Goal: Information Seeking & Learning: Learn about a topic

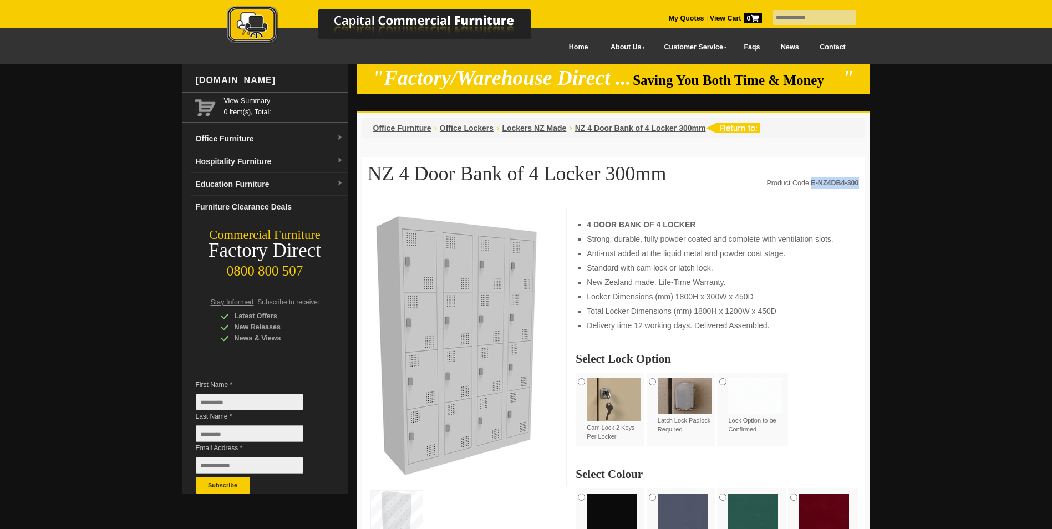
drag, startPoint x: 810, startPoint y: 182, endPoint x: 858, endPoint y: 182, distance: 47.7
click at [858, 182] on div "Product Code: E-NZ4DB4-300" at bounding box center [812, 182] width 92 height 11
copy strong "E-NZ4DB4-300"
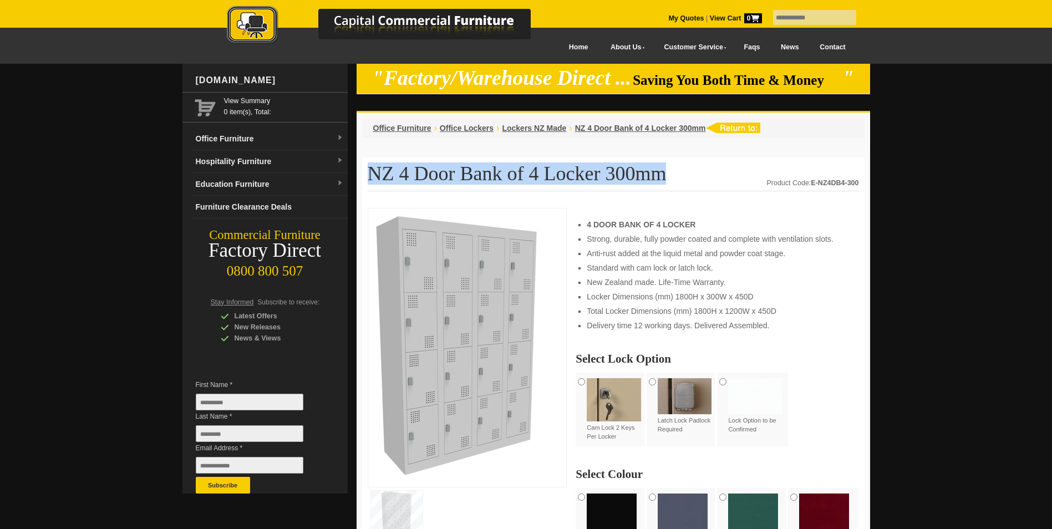
drag, startPoint x: 369, startPoint y: 168, endPoint x: 633, endPoint y: 181, distance: 263.7
click at [633, 181] on h1 "NZ 4 Door Bank of 4 Locker 300mm" at bounding box center [613, 177] width 491 height 28
copy h1 "NZ 4 Door Bank of 4 Locker 300mm"
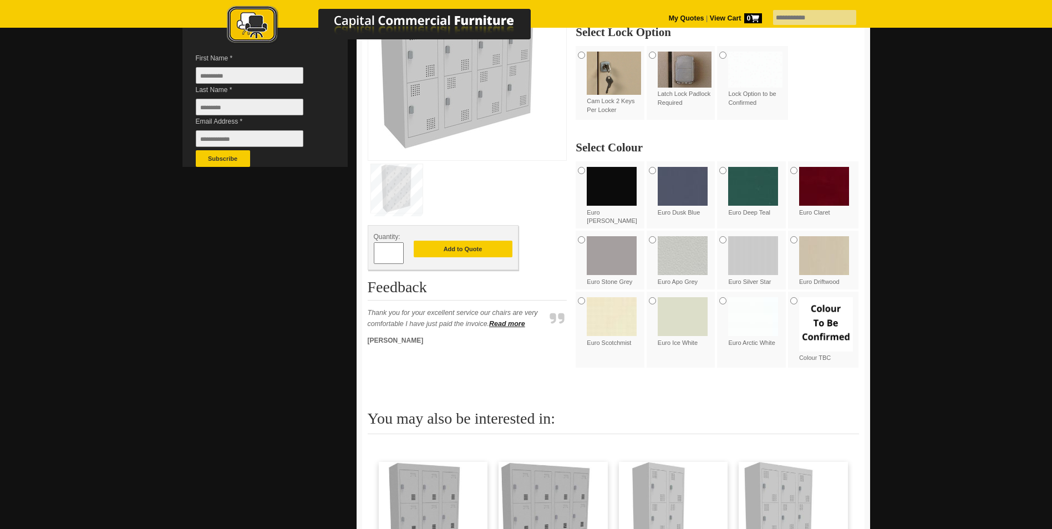
scroll to position [499, 0]
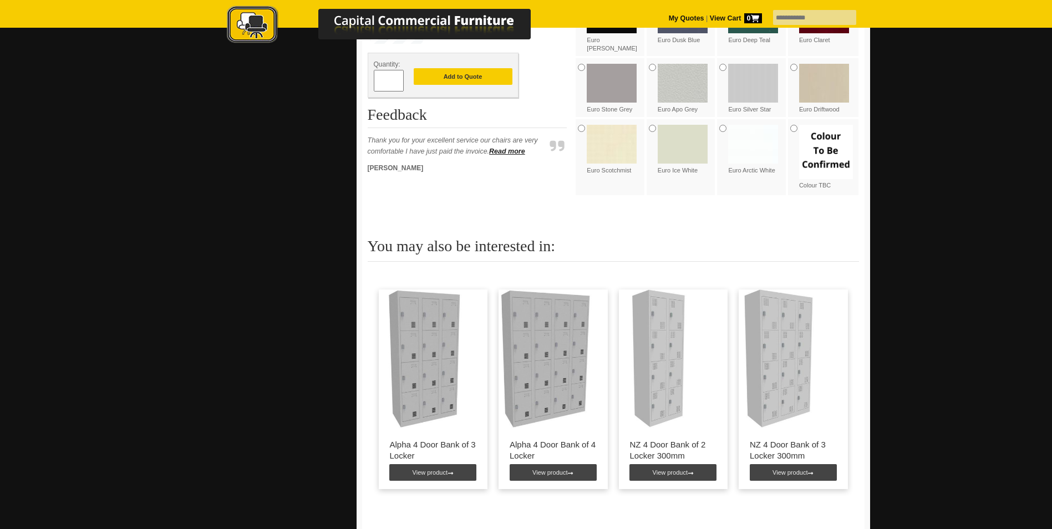
click at [655, 350] on img at bounding box center [660, 358] width 82 height 139
click at [667, 464] on link "View product" at bounding box center [672, 472] width 87 height 17
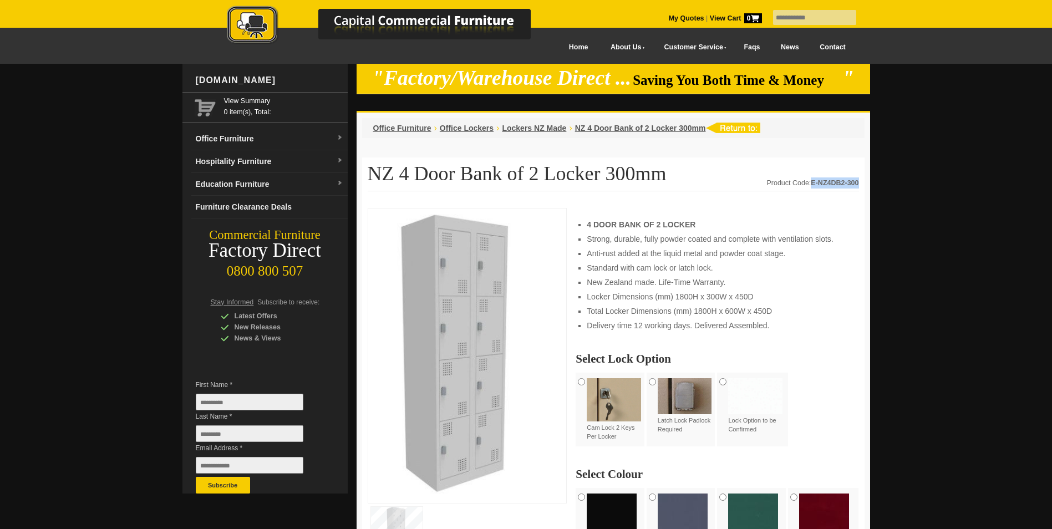
drag, startPoint x: 811, startPoint y: 182, endPoint x: 858, endPoint y: 181, distance: 47.1
click at [858, 181] on strong "E-NZ4DB2-300" at bounding box center [835, 183] width 48 height 8
copy strong "E-NZ4DB2-300"
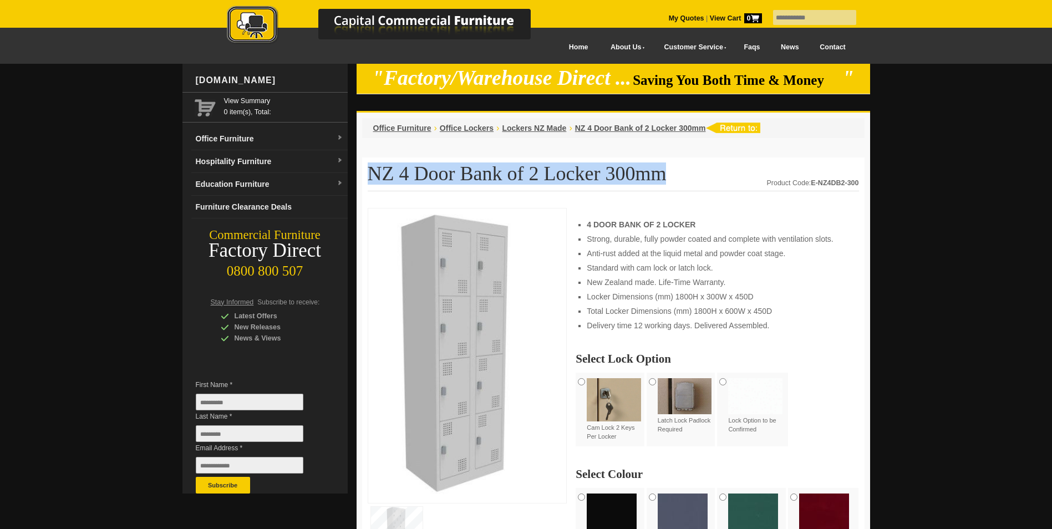
drag, startPoint x: 628, startPoint y: 179, endPoint x: 367, endPoint y: 179, distance: 261.7
copy h1 "NZ 4 Door Bank of 2 Locker 300mm"
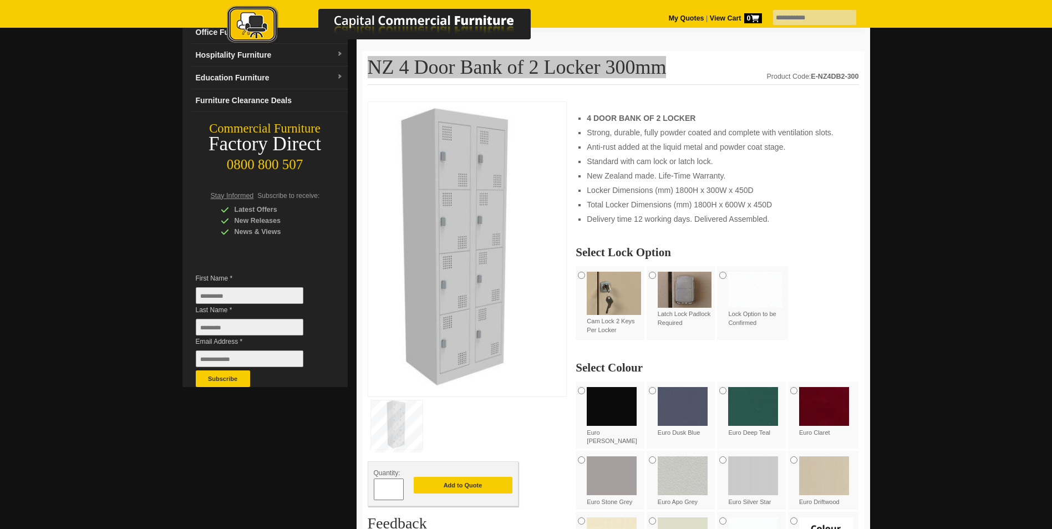
scroll to position [111, 0]
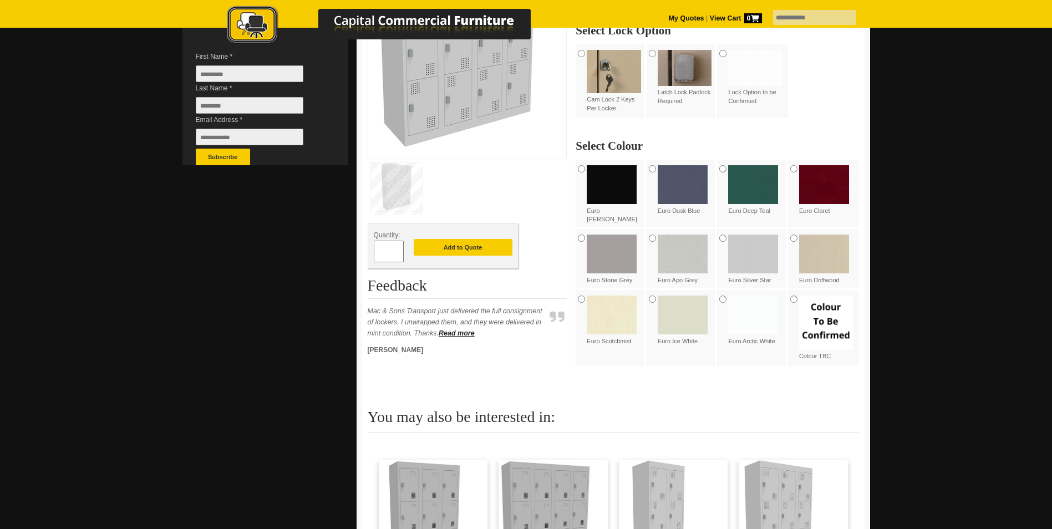
scroll to position [166, 0]
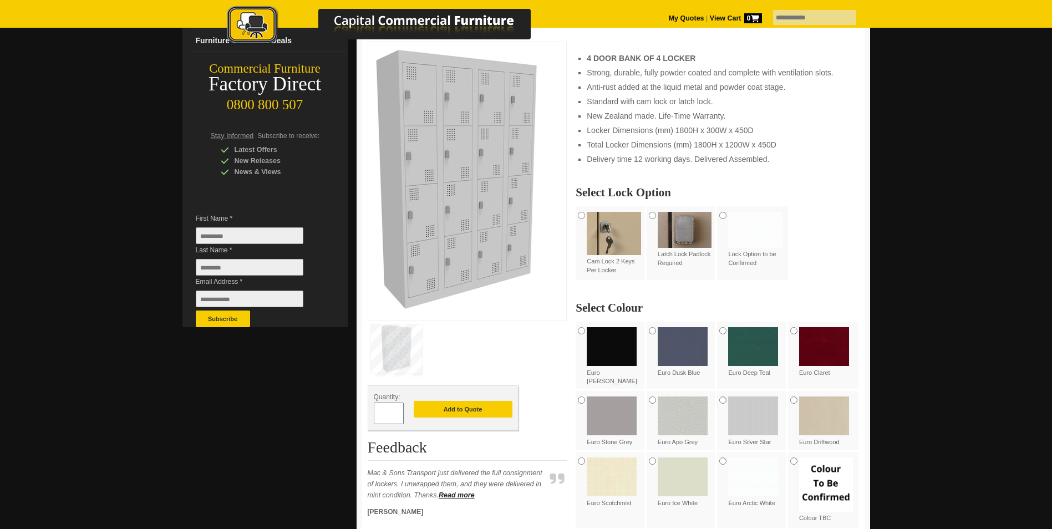
click at [725, 398] on div "Euro Silver Star" at bounding box center [752, 421] width 71 height 61
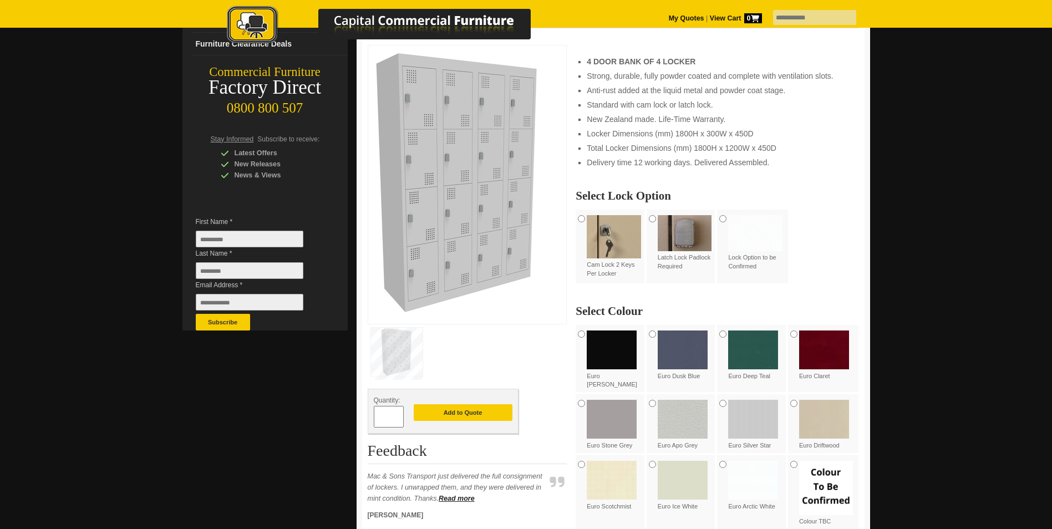
scroll to position [222, 0]
